Goal: Information Seeking & Learning: Learn about a topic

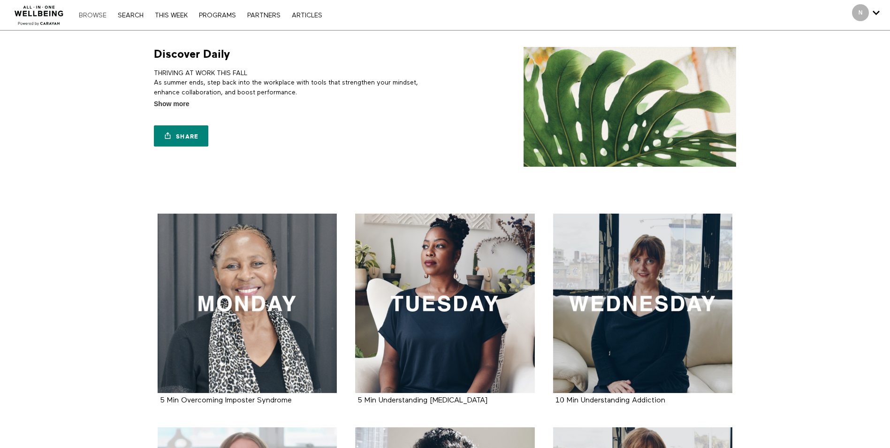
click at [102, 16] on link "Browse" at bounding box center [92, 15] width 37 height 7
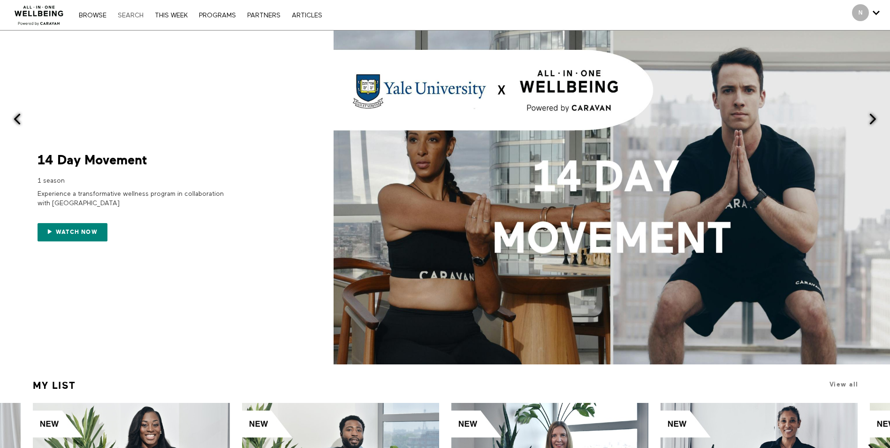
click at [131, 17] on link "Search" at bounding box center [130, 15] width 35 height 7
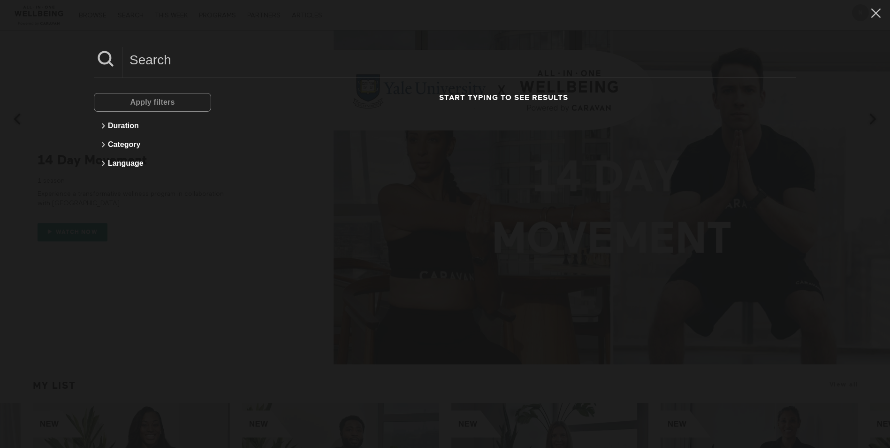
click at [138, 104] on div "Apply filters" at bounding box center [152, 102] width 117 height 19
click at [153, 59] on input at bounding box center [460, 60] width 674 height 26
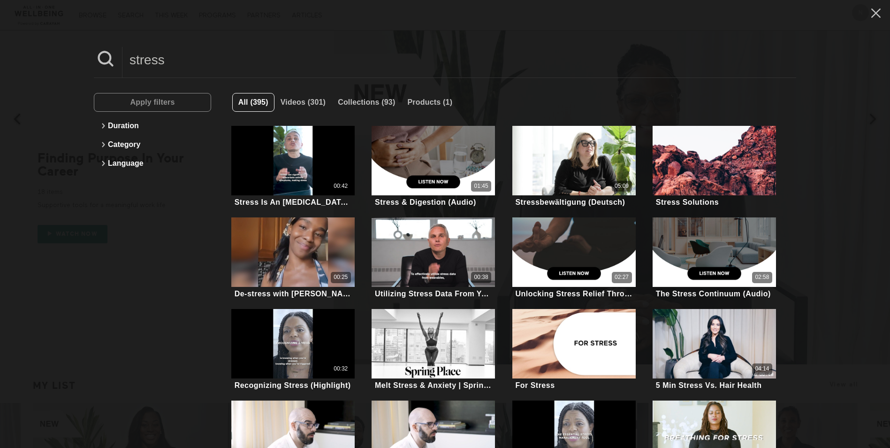
click at [178, 59] on input "stress" at bounding box center [460, 60] width 674 height 26
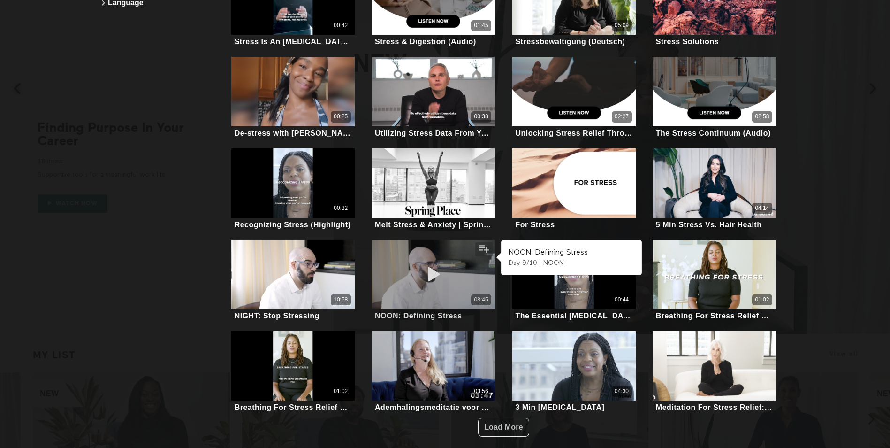
scroll to position [47, 0]
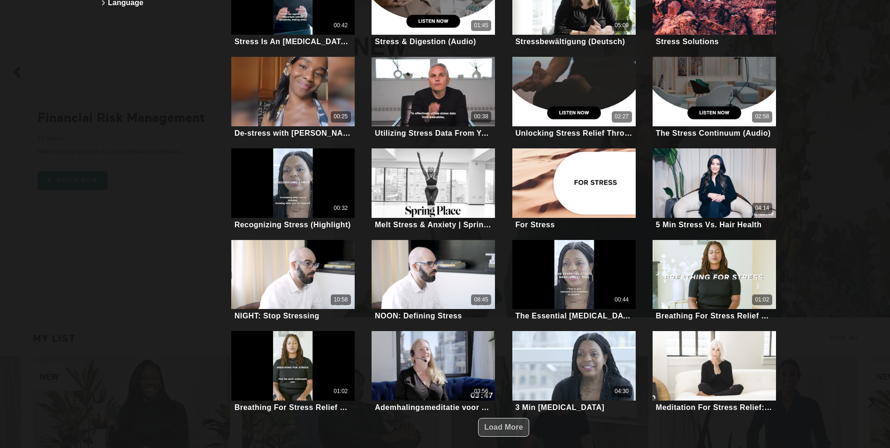
click at [511, 423] on span "Load More" at bounding box center [503, 427] width 39 height 8
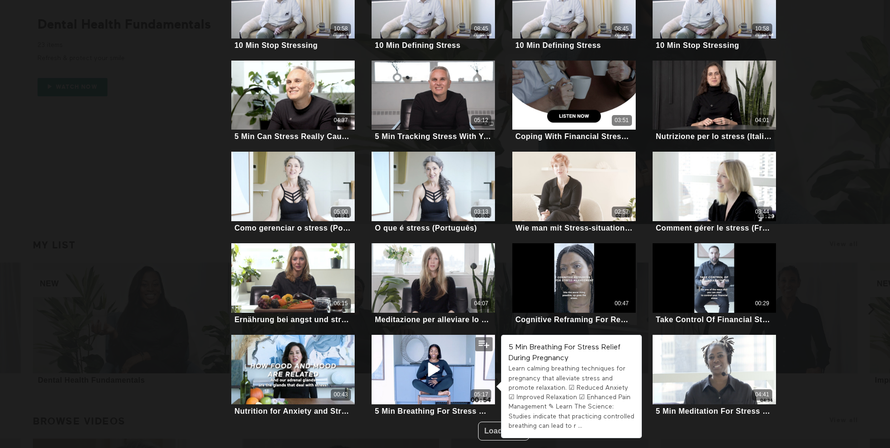
scroll to position [141, 0]
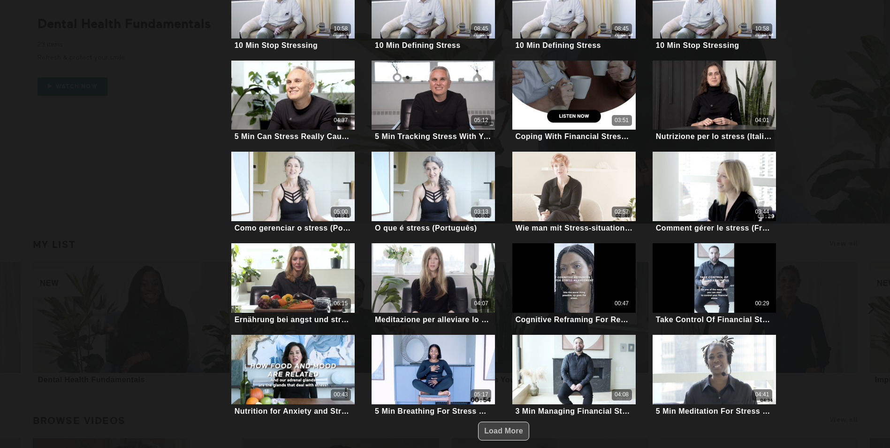
click at [499, 427] on span "Load More" at bounding box center [503, 431] width 39 height 8
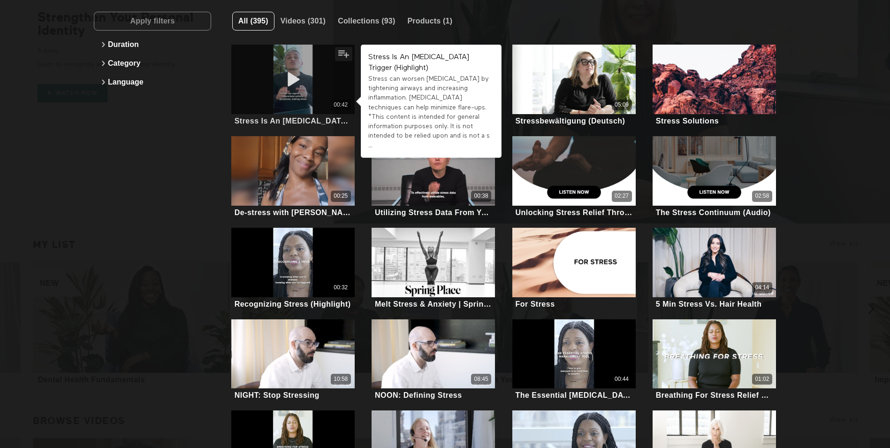
scroll to position [0, 0]
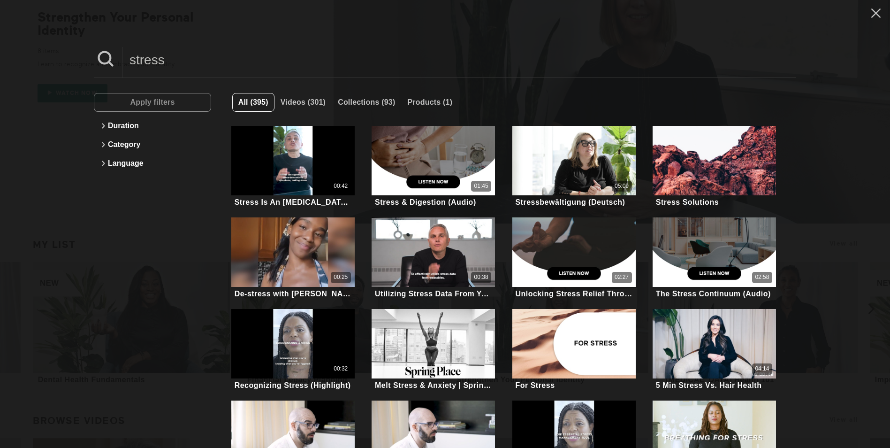
drag, startPoint x: 176, startPoint y: 64, endPoint x: 114, endPoint y: 54, distance: 63.3
click at [114, 54] on div "stress" at bounding box center [445, 62] width 703 height 31
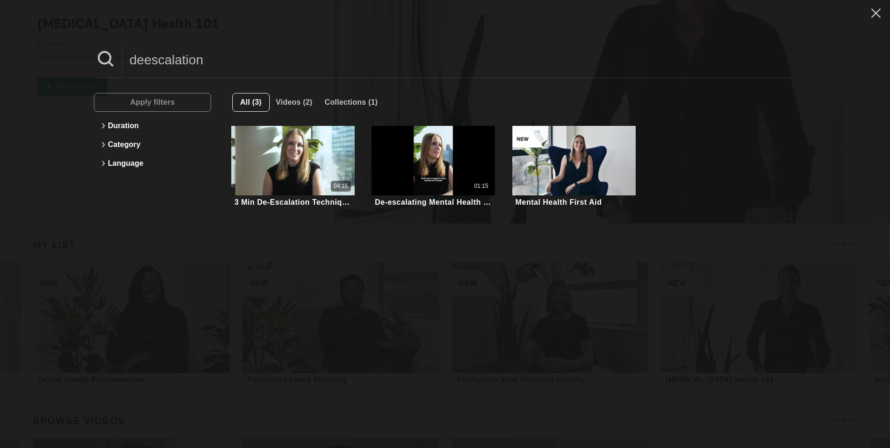
click at [414, 277] on div "deescalation Apply filters Duration Category Language All (3) Videos (2) Collec…" at bounding box center [445, 224] width 890 height 448
click at [234, 65] on input "deescalation" at bounding box center [460, 60] width 674 height 26
drag, startPoint x: 234, startPoint y: 65, endPoint x: 126, endPoint y: 46, distance: 109.0
click at [126, 46] on div "deescalation Apply filters Duration Category Language All (3) Videos (2) Collec…" at bounding box center [445, 224] width 890 height 448
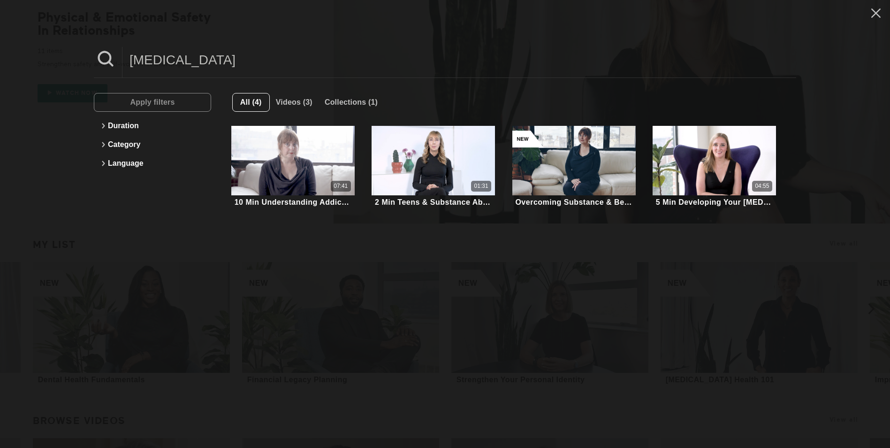
drag, startPoint x: 237, startPoint y: 66, endPoint x: 100, endPoint y: 61, distance: 136.7
click at [100, 61] on div "[MEDICAL_DATA]" at bounding box center [445, 62] width 703 height 31
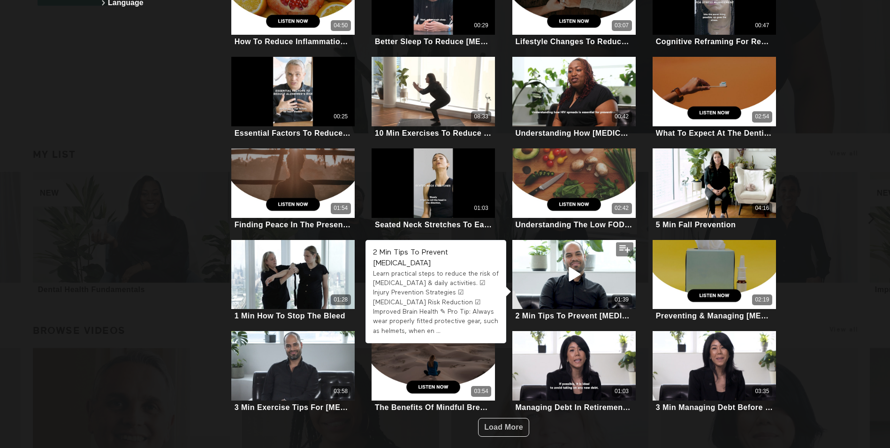
scroll to position [235, 0]
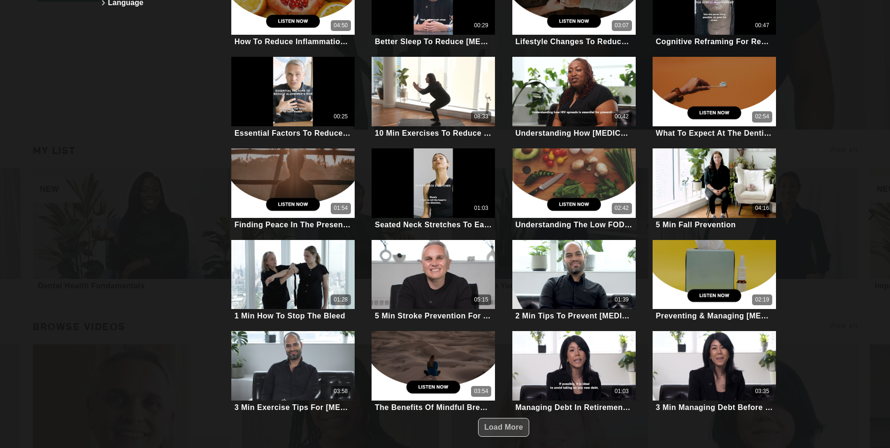
type input "reduce"
click at [508, 428] on span "Load More" at bounding box center [503, 427] width 39 height 18
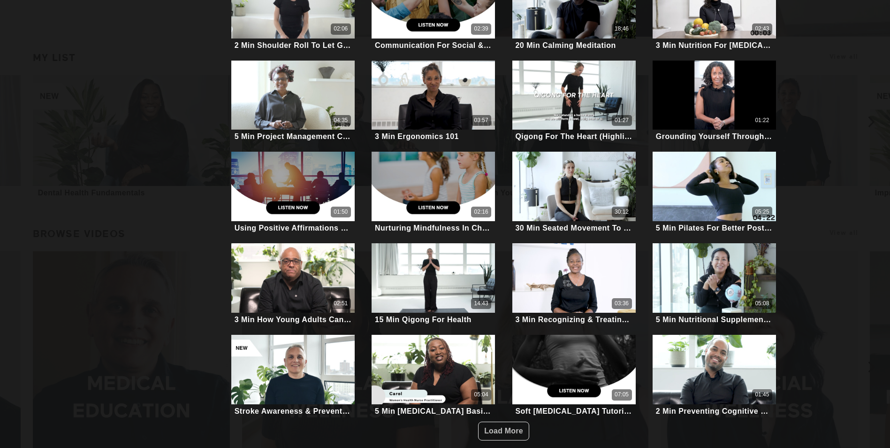
scroll to position [329, 0]
click at [491, 427] on span "Load More" at bounding box center [503, 431] width 39 height 8
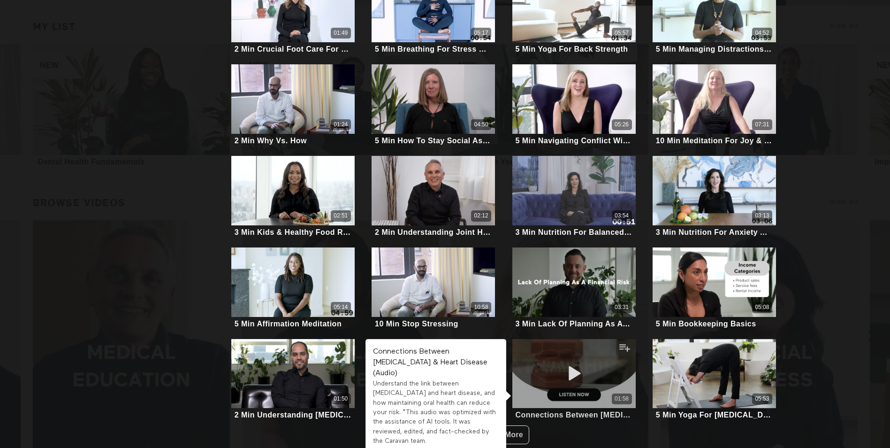
scroll to position [376, 0]
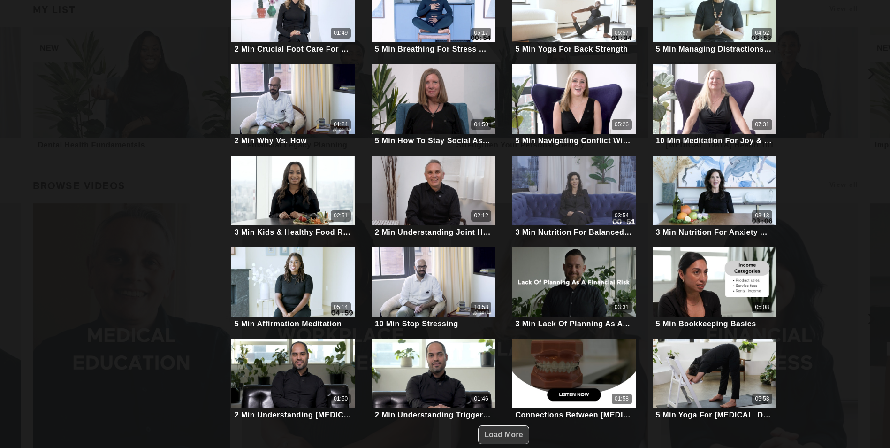
click at [503, 430] on span "Load More" at bounding box center [503, 434] width 39 height 8
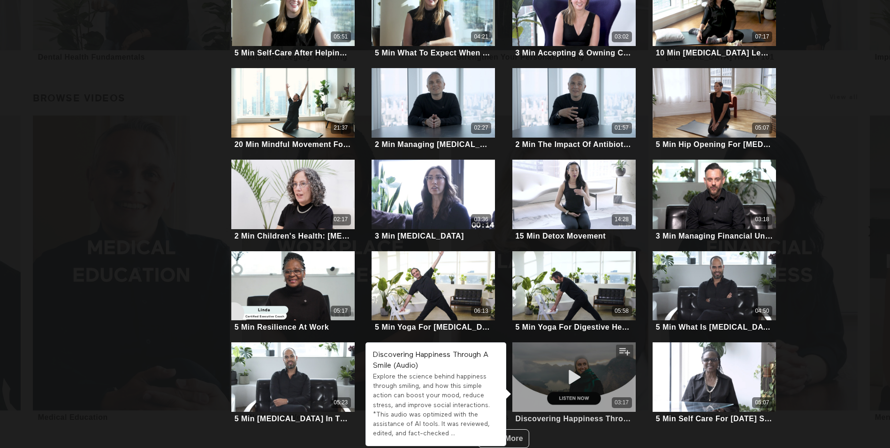
scroll to position [469, 0]
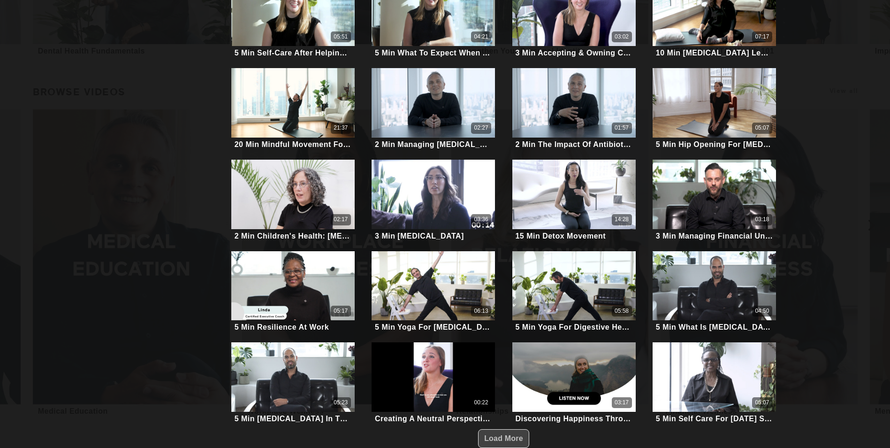
click at [497, 434] on span "Load More" at bounding box center [503, 438] width 39 height 8
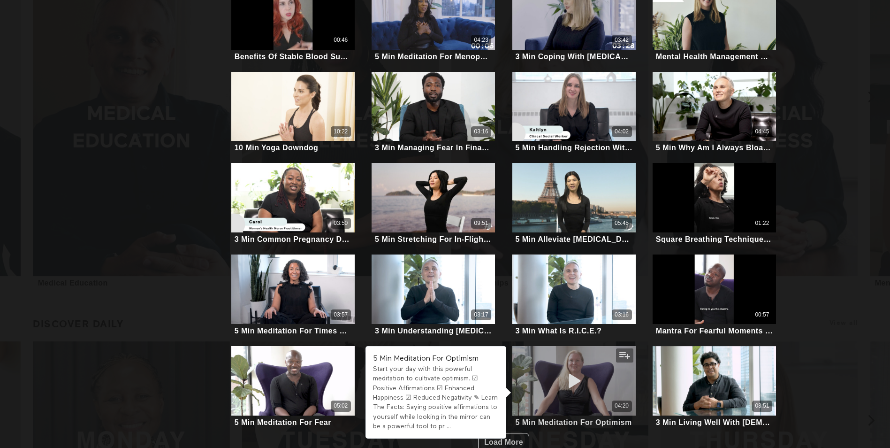
scroll to position [610, 0]
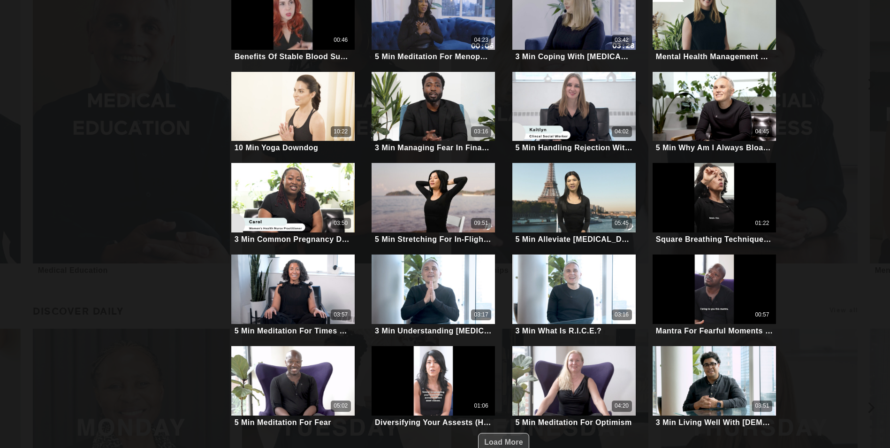
click at [508, 438] on span "Load More" at bounding box center [503, 442] width 39 height 8
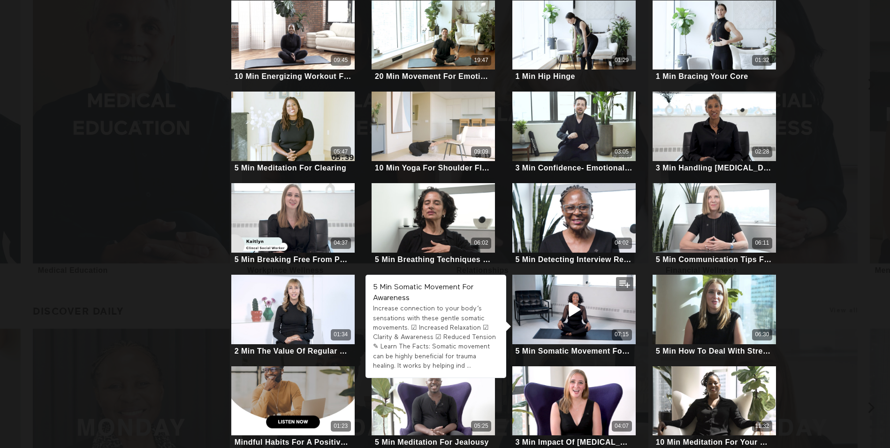
scroll to position [2427, 0]
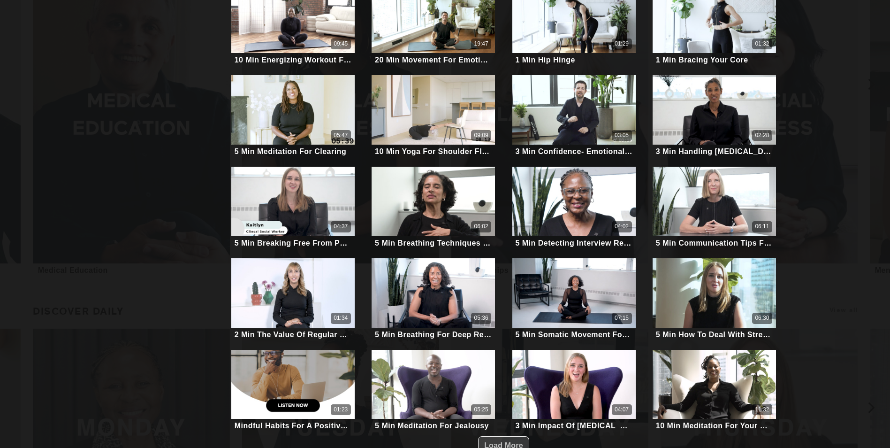
click at [506, 441] on span "Load More" at bounding box center [503, 445] width 39 height 8
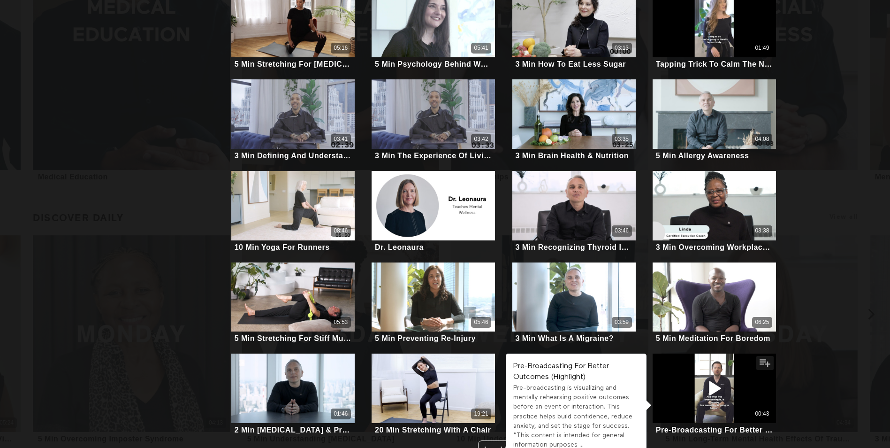
scroll to position [704, 0]
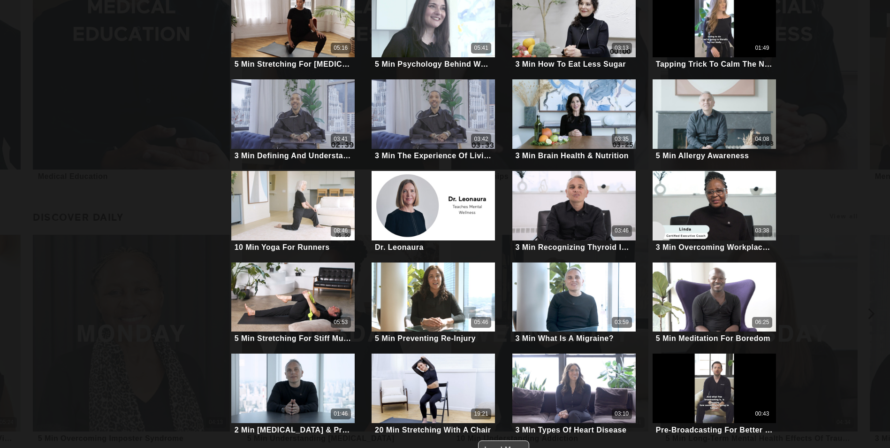
click at [478, 440] on button "Load More" at bounding box center [503, 449] width 51 height 19
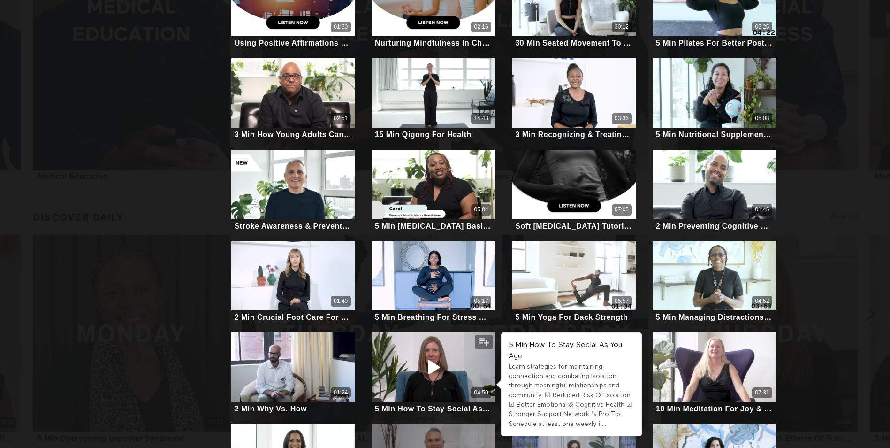
scroll to position [611, 0]
